Goal: Task Accomplishment & Management: Complete application form

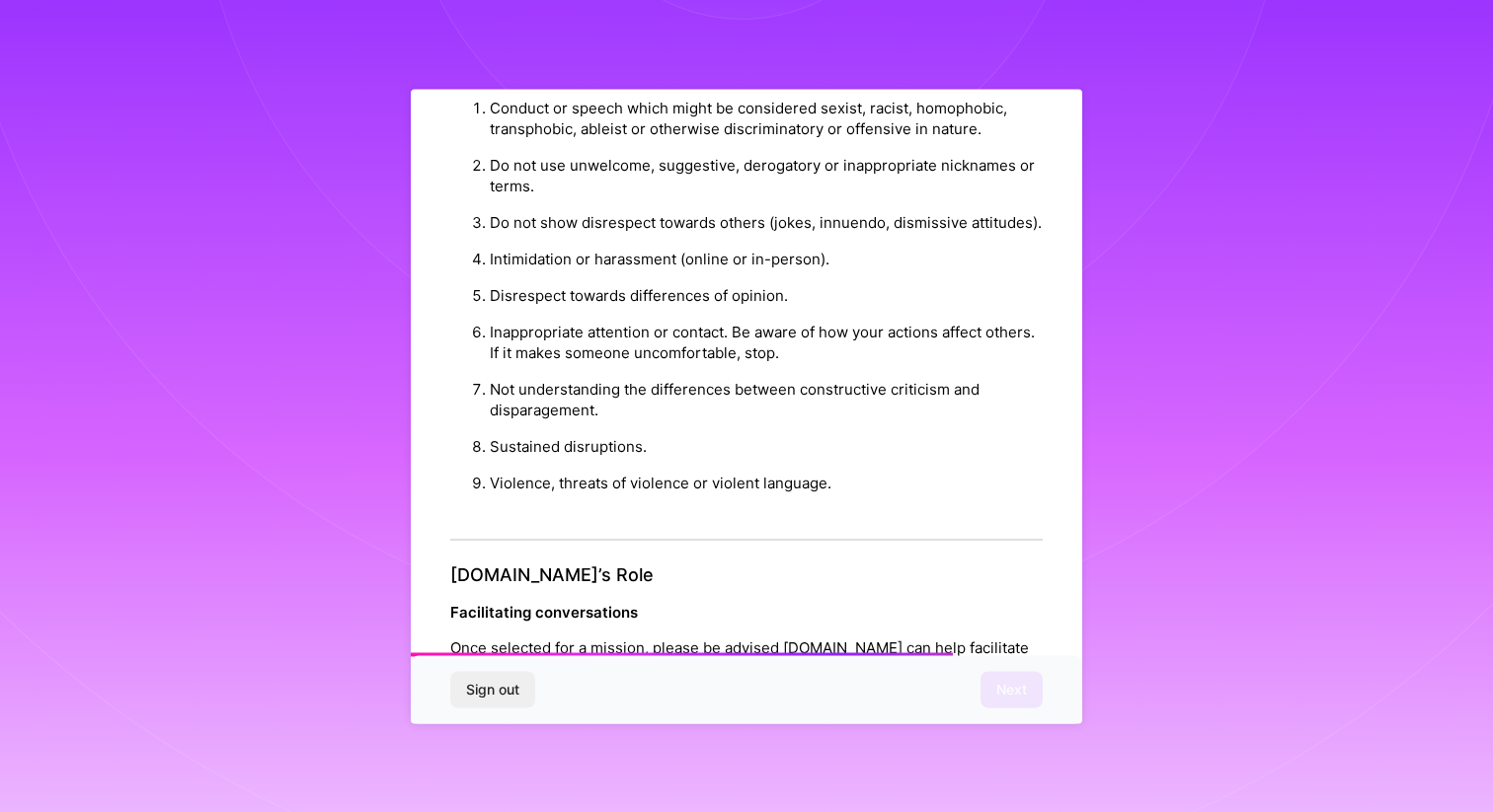
scroll to position [2081, 0]
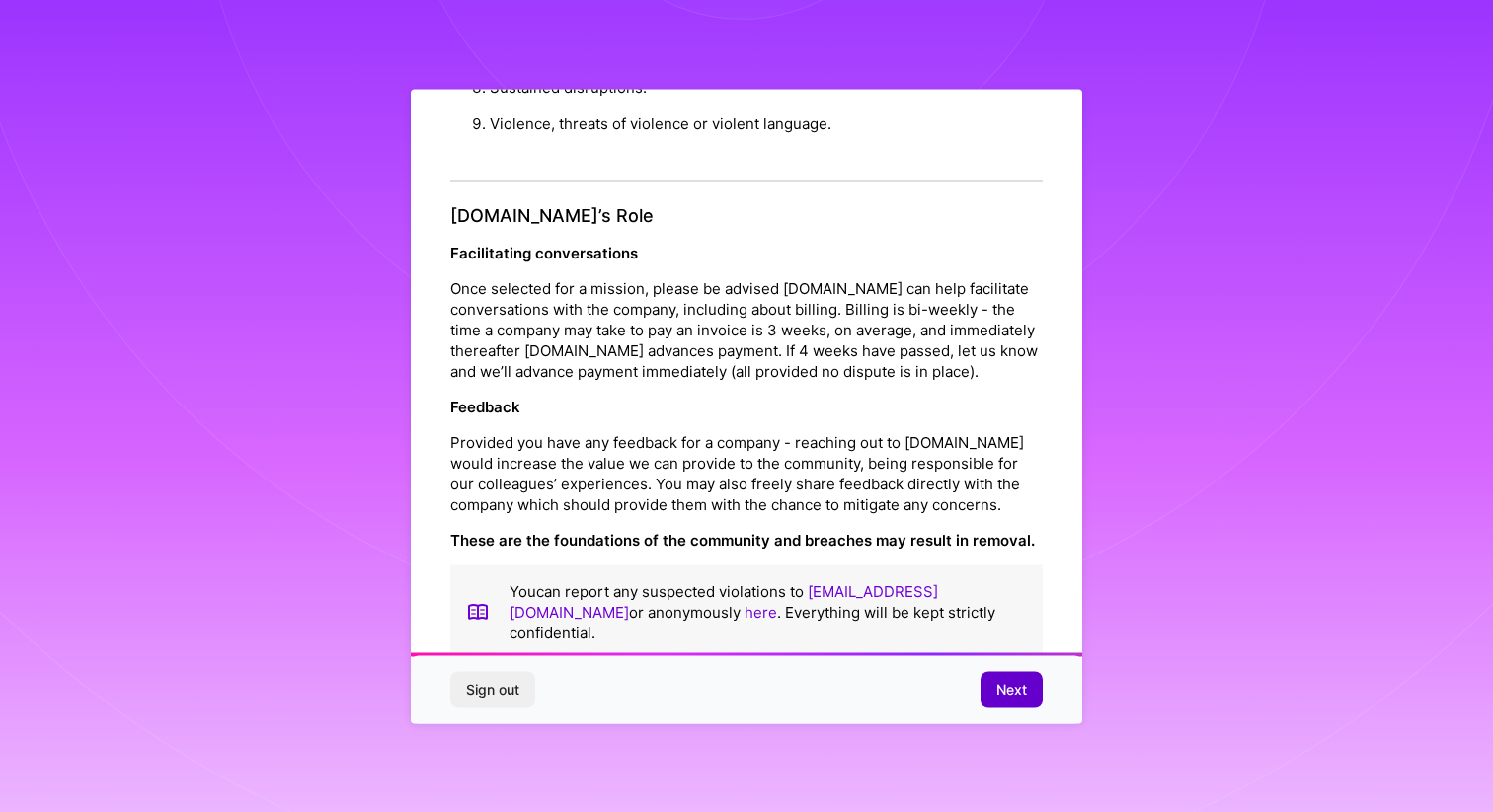
click at [1002, 679] on button "Next" at bounding box center [1011, 690] width 62 height 36
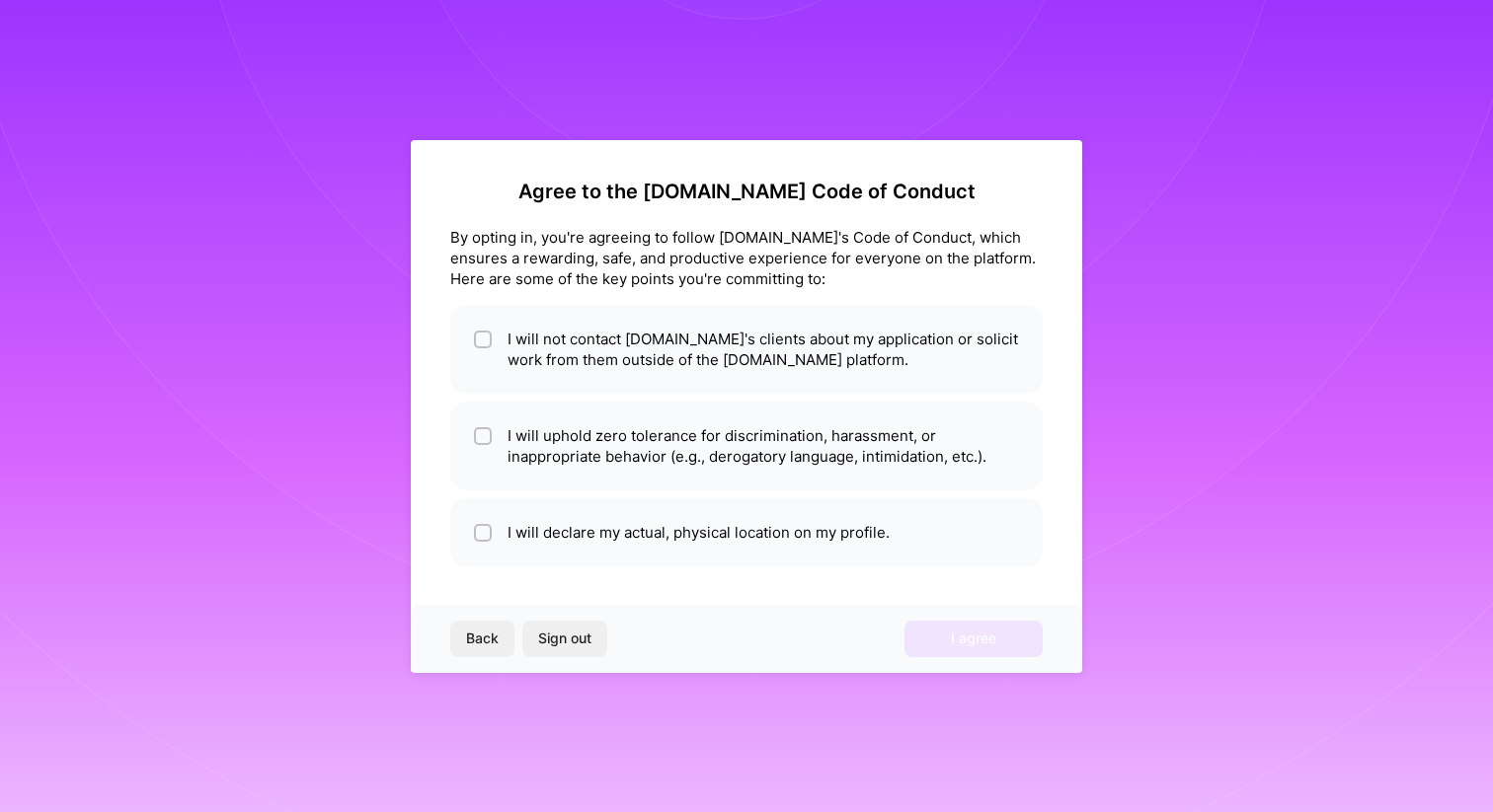
scroll to position [0, 0]
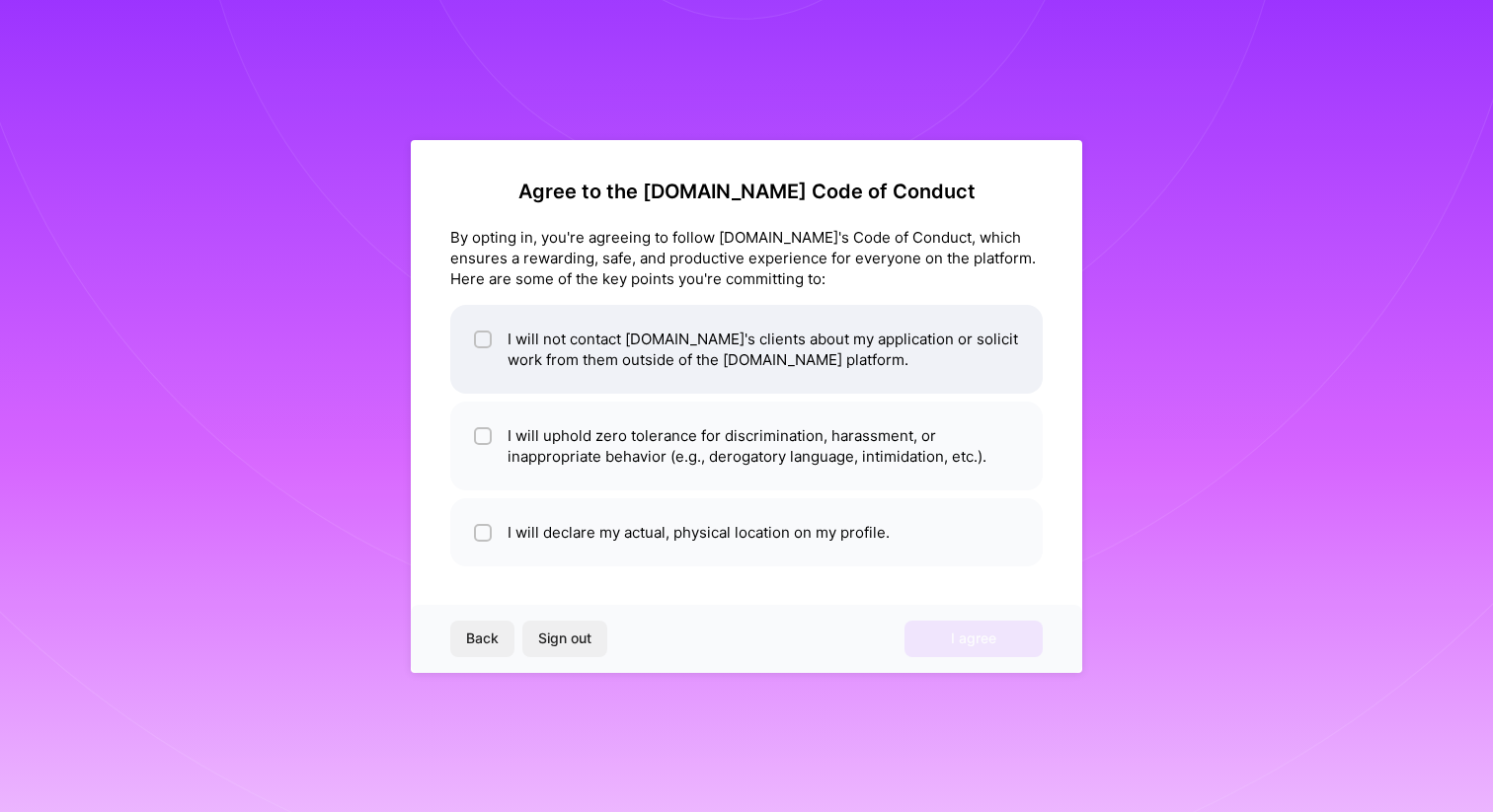
click at [481, 345] on div at bounding box center [483, 339] width 18 height 18
checkbox input "true"
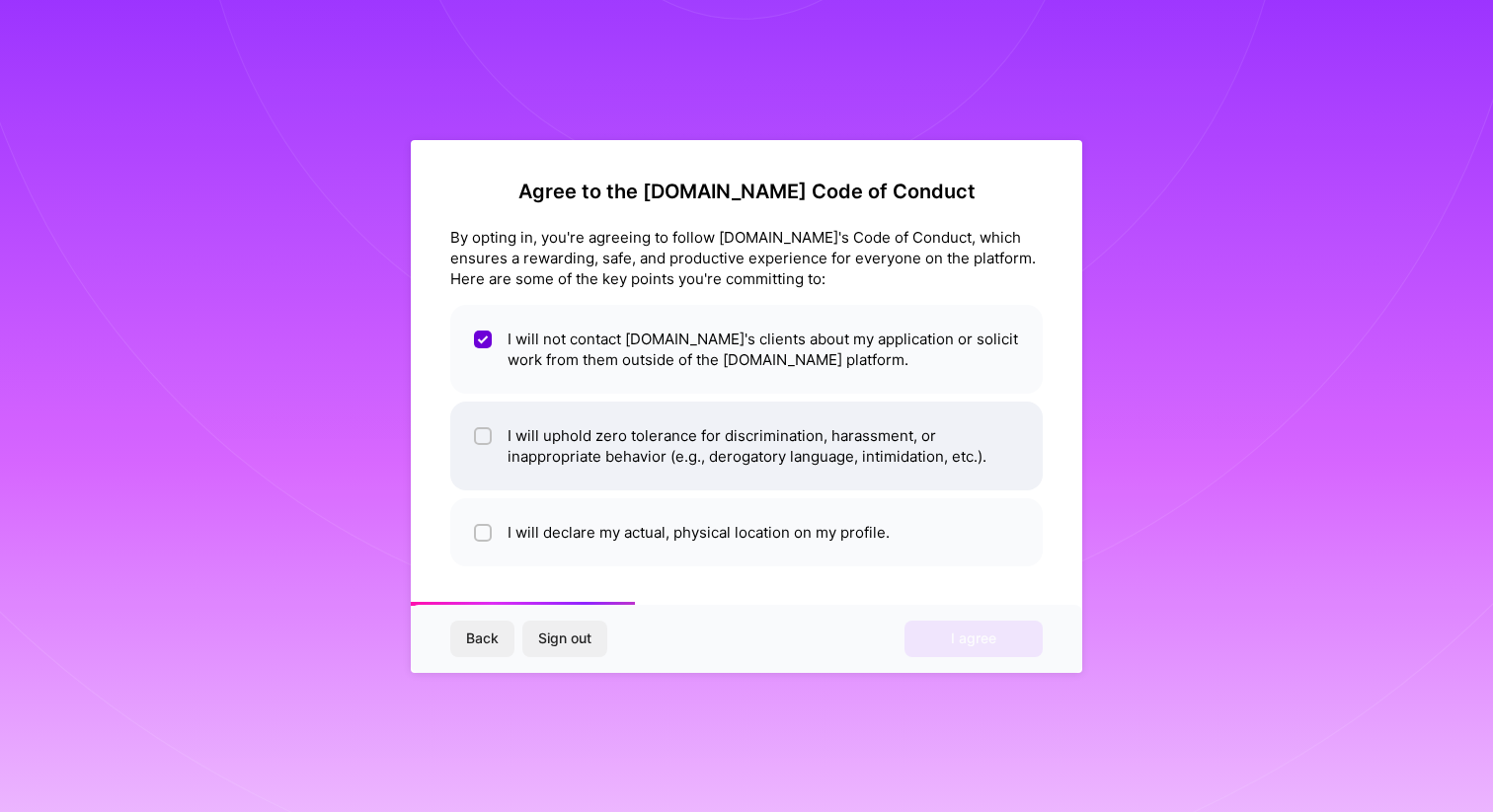
click at [483, 438] on input "checkbox" at bounding box center [485, 437] width 14 height 14
checkbox input "true"
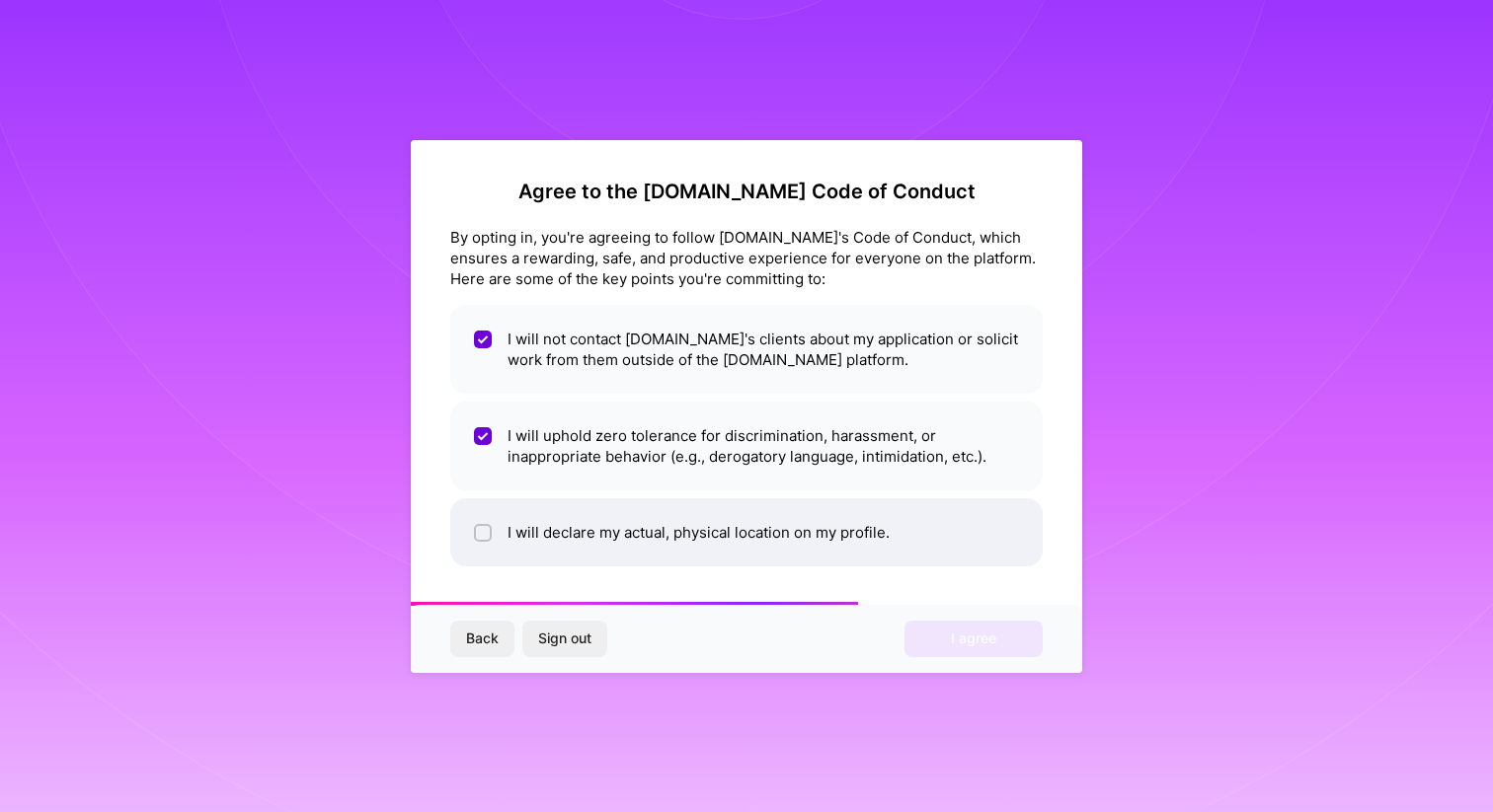
click at [483, 535] on input "checkbox" at bounding box center [485, 534] width 14 height 14
checkbox input "true"
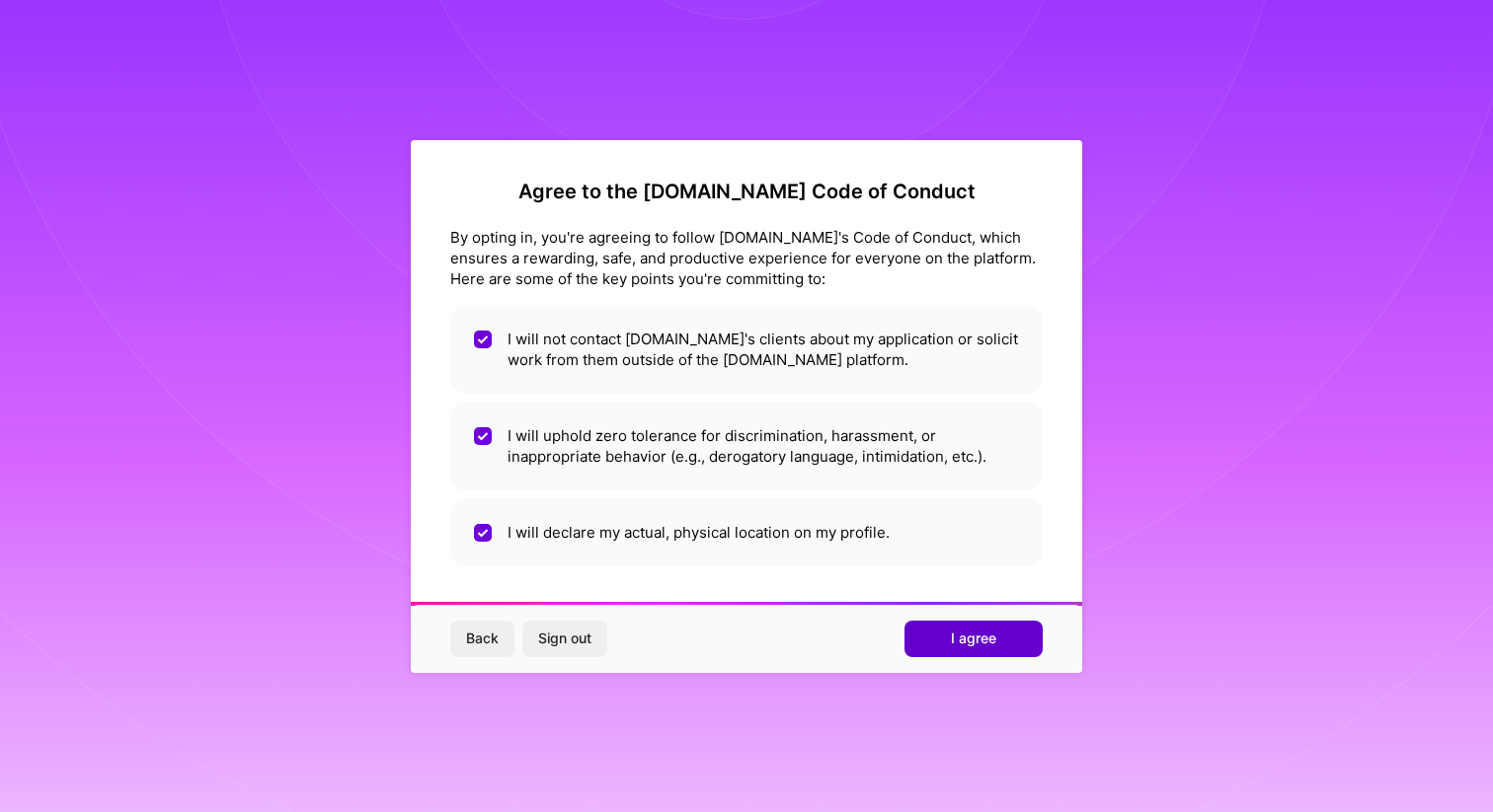
click at [993, 640] on span "I agree" at bounding box center [973, 639] width 46 height 20
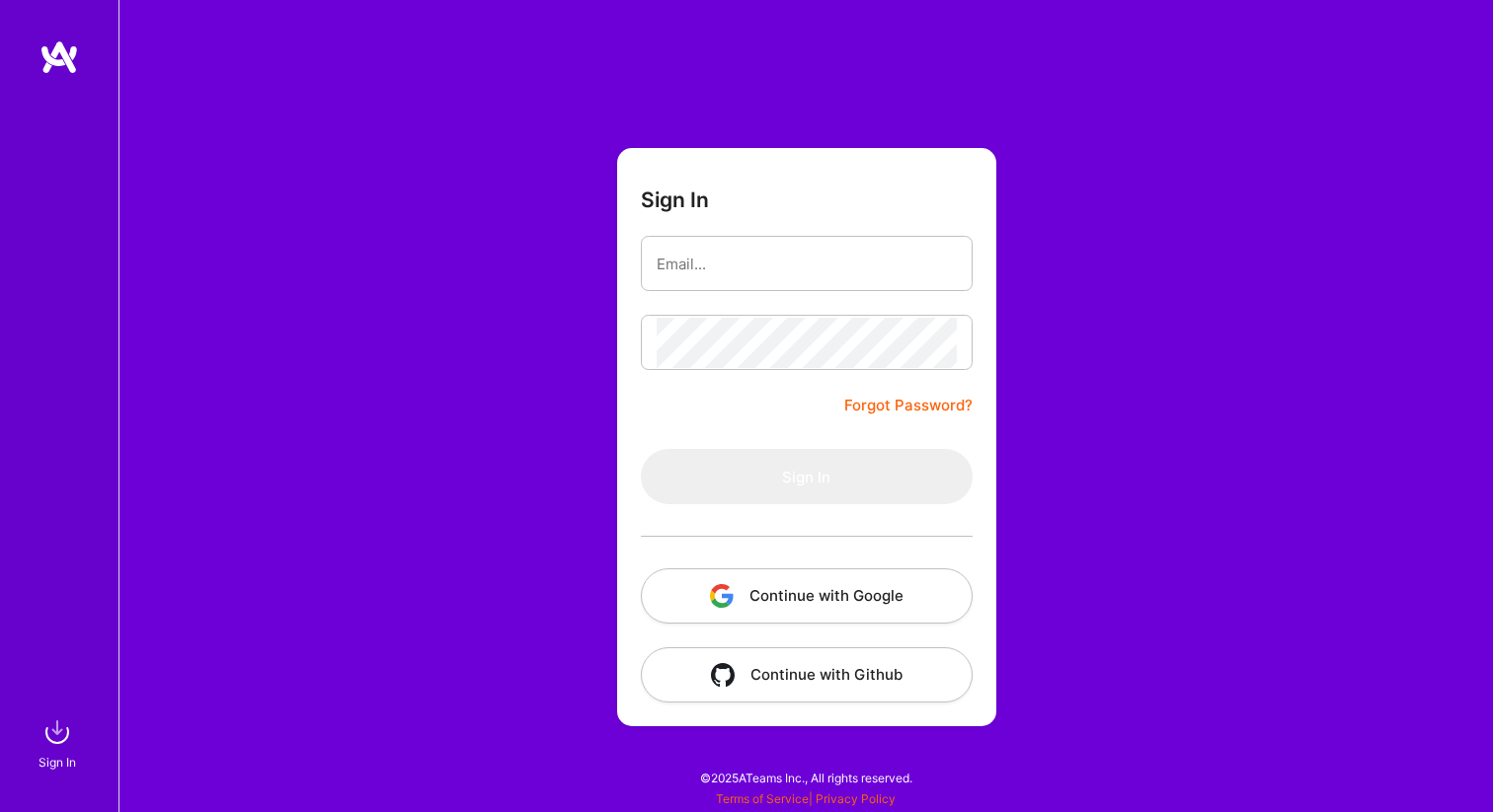
click at [870, 677] on button "Continue with Github" at bounding box center [806, 676] width 331 height 56
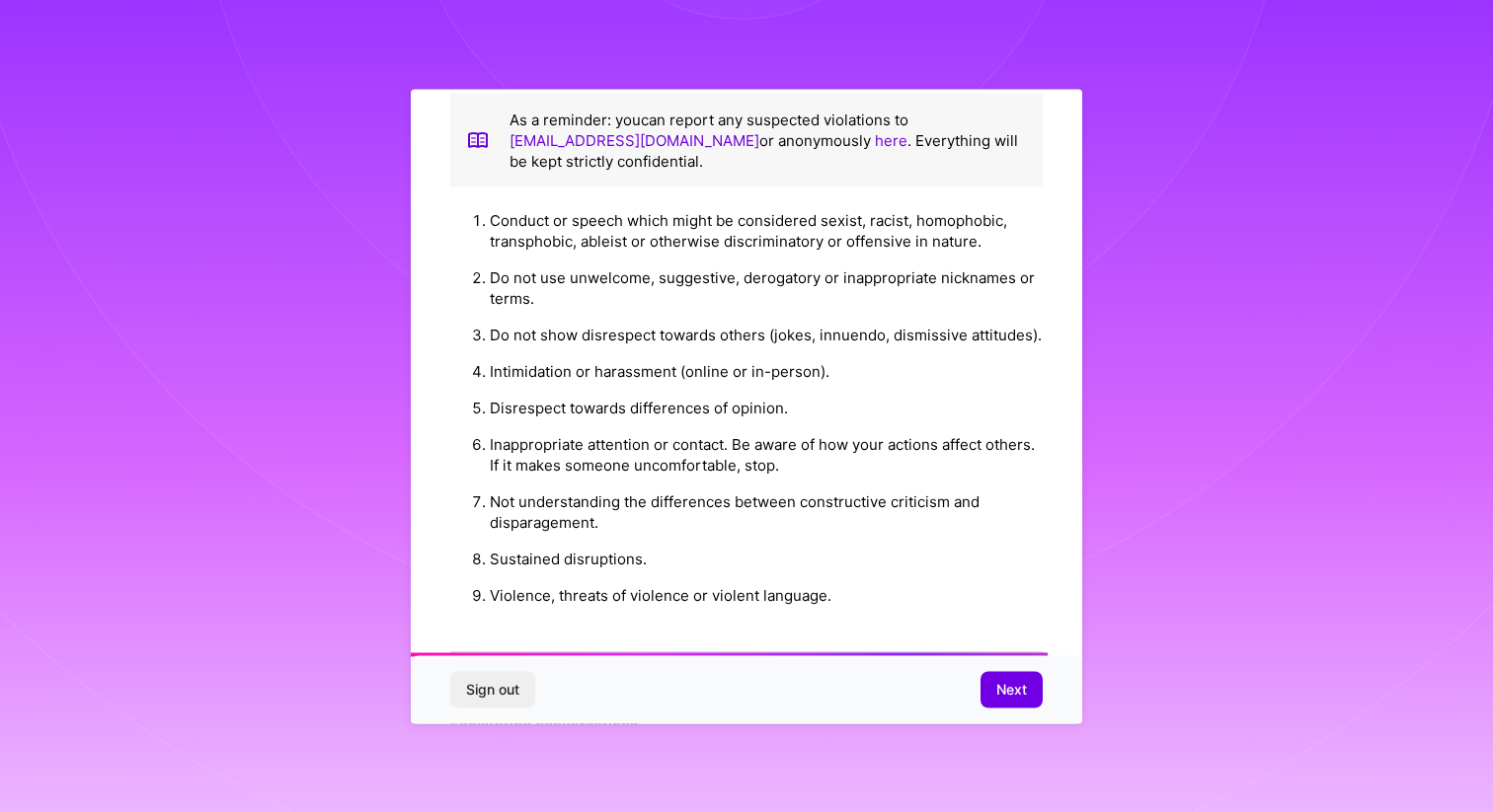
scroll to position [2081, 0]
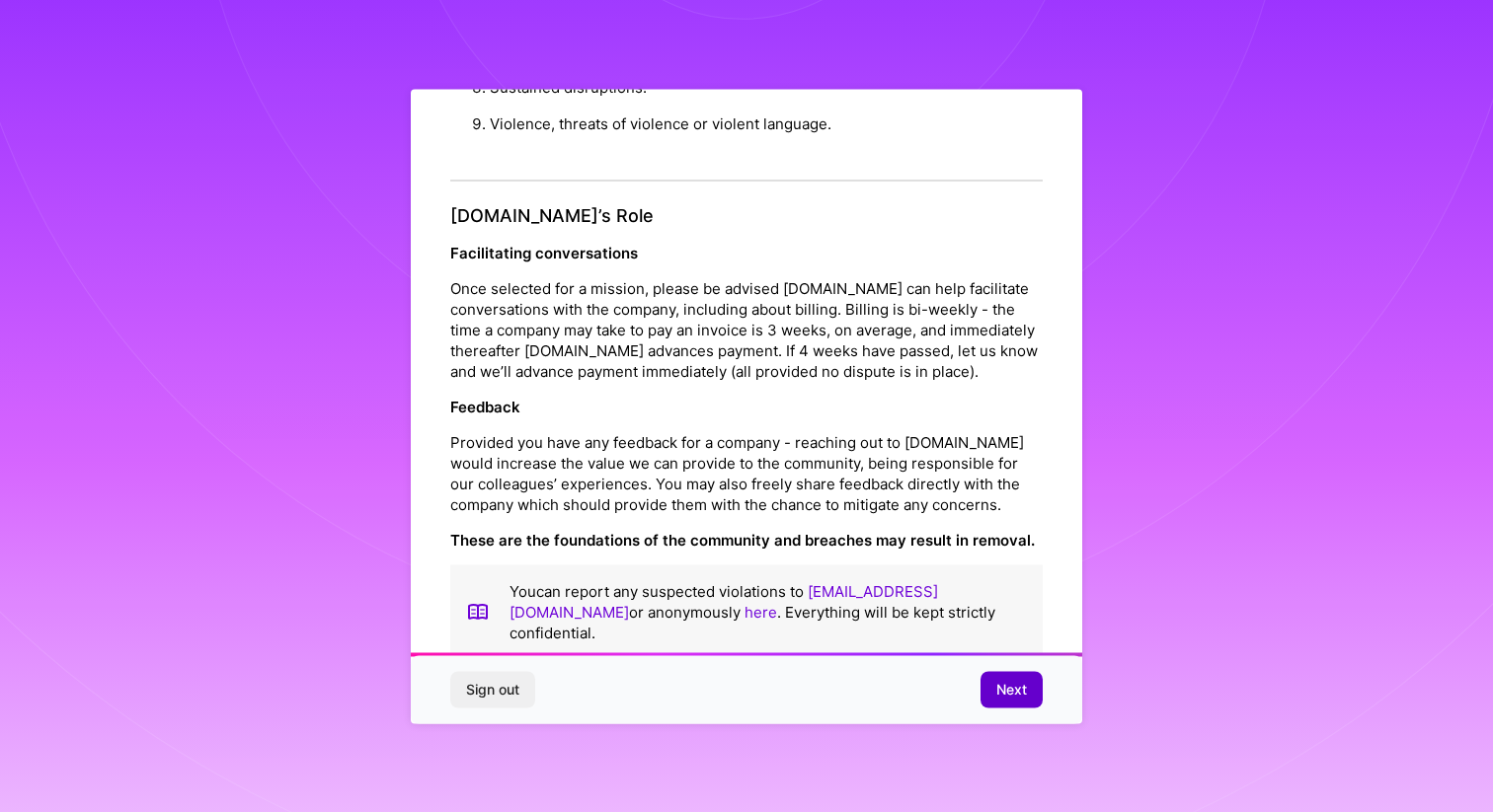
click at [1018, 682] on span "Next" at bounding box center [1011, 690] width 31 height 20
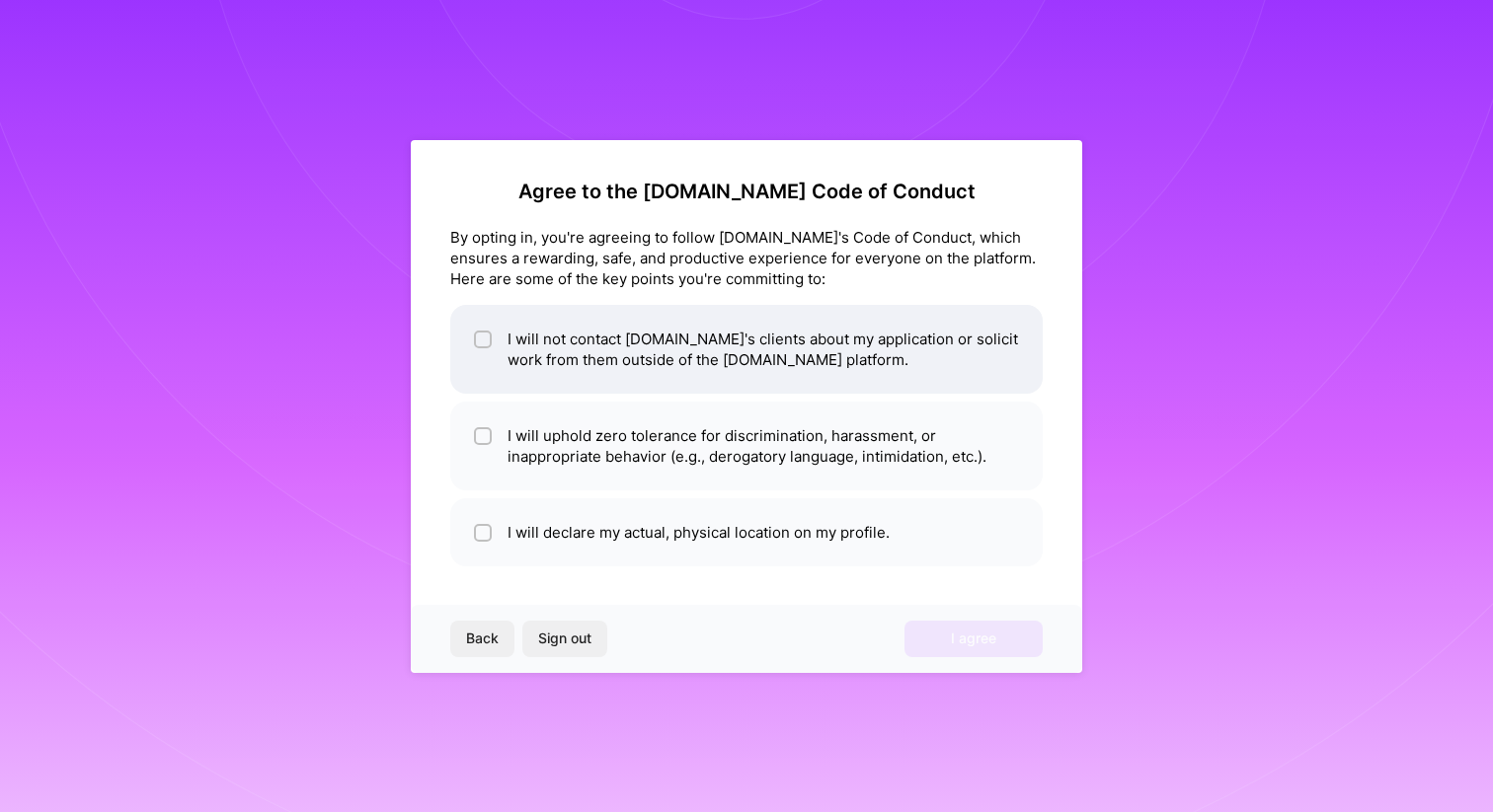
click at [549, 329] on li "I will not contact [DOMAIN_NAME]'s clients about my application or solicit work…" at bounding box center [746, 348] width 592 height 89
checkbox input "true"
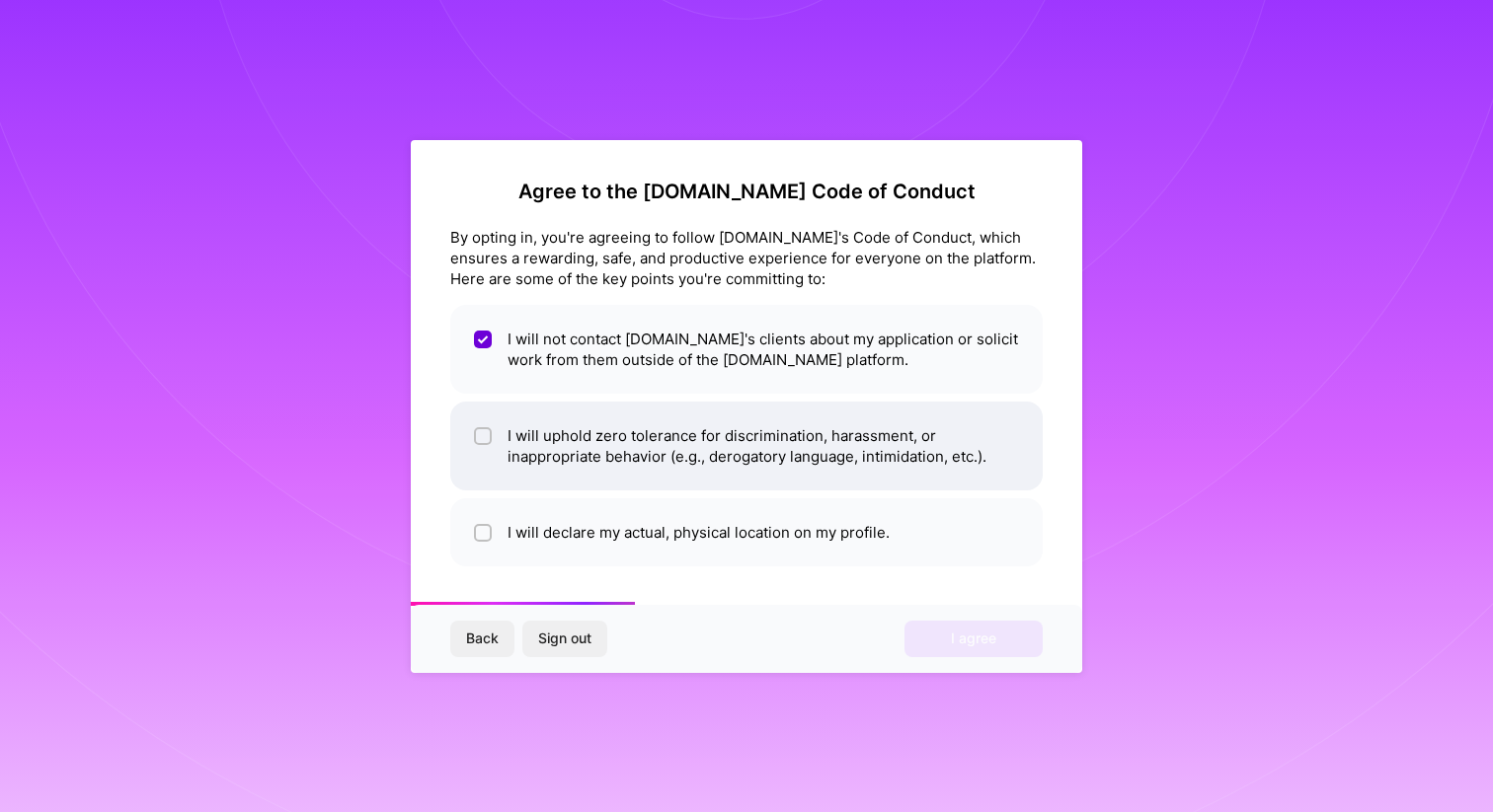
click at [535, 426] on li "I will uphold zero tolerance for discrimination, harassment, or inappropriate b…" at bounding box center [746, 446] width 592 height 89
checkbox input "true"
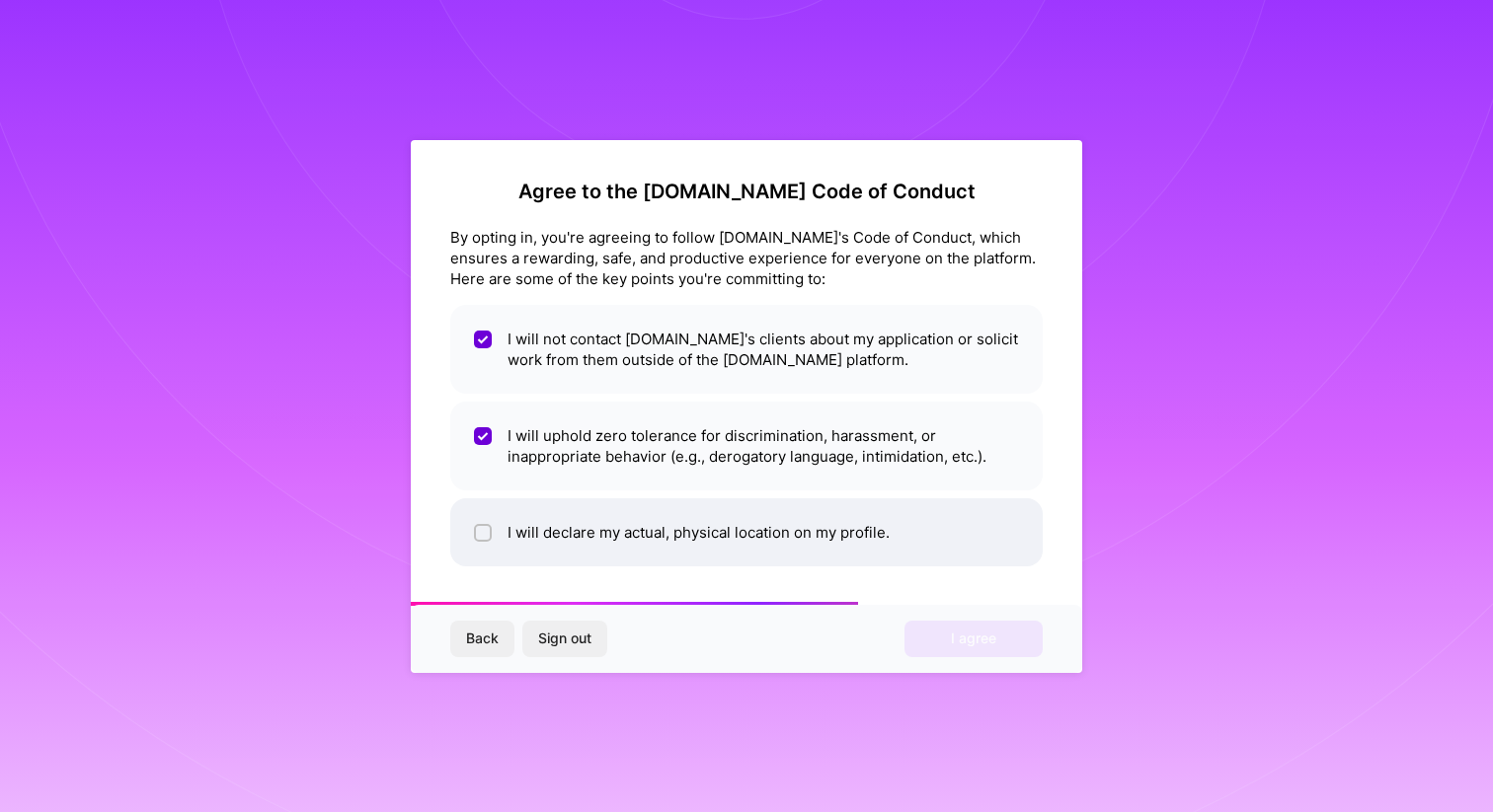
click at [532, 559] on li "I will declare my actual, physical location on my profile." at bounding box center [746, 532] width 592 height 68
checkbox input "true"
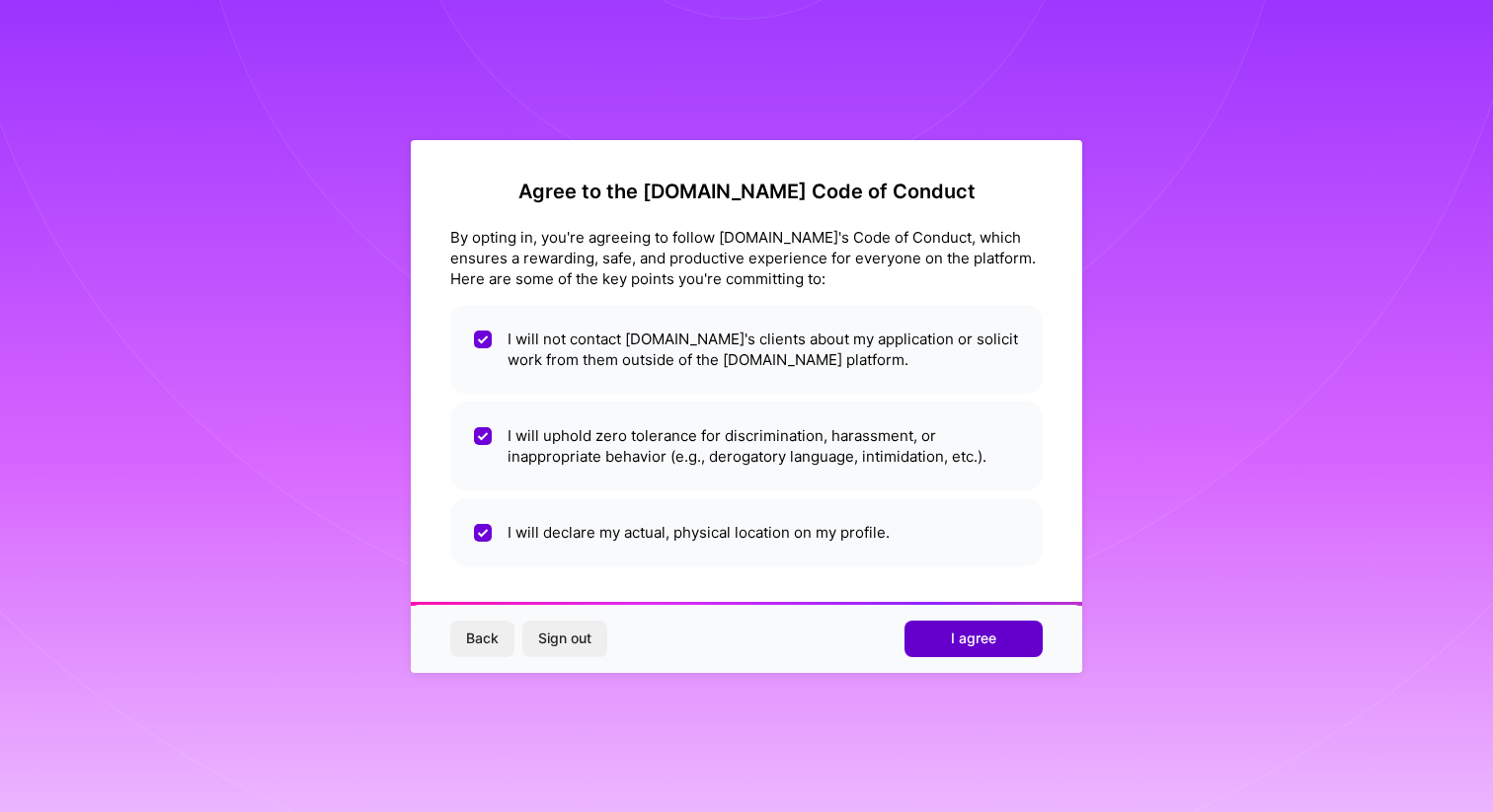
click at [1002, 642] on button "I agree" at bounding box center [973, 639] width 138 height 36
